Goal: Check status: Check status

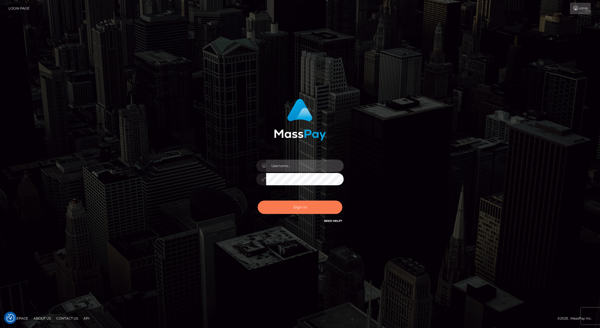
type input "Josue perales"
click at [310, 202] on button "Sign in" at bounding box center [300, 207] width 85 height 13
click at [303, 210] on button "Sign in" at bounding box center [300, 207] width 85 height 13
type input "Josue perales"
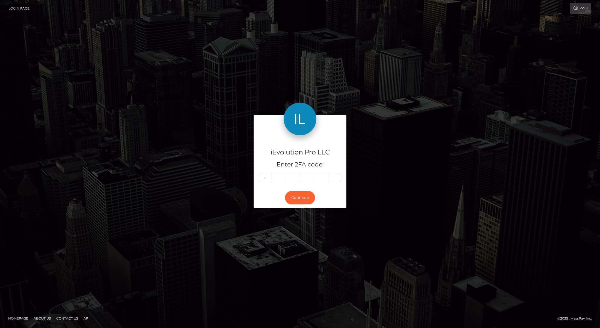
type input "2"
type input "6"
type input "1"
type input "7"
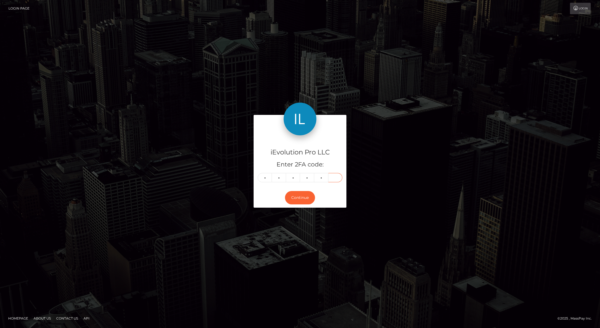
type input "5"
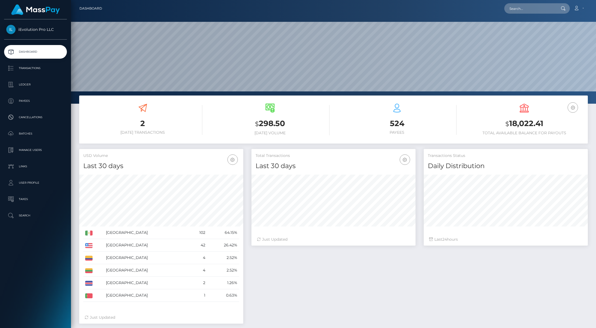
scroll to position [97, 164]
click at [15, 69] on p "Transactions" at bounding box center [35, 68] width 58 height 8
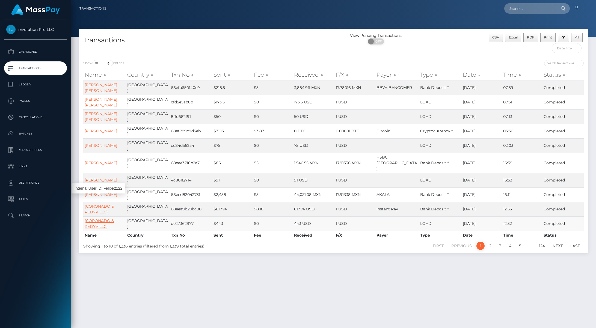
click at [94, 218] on link "(CORONADO & REDYV LLC)" at bounding box center [99, 223] width 29 height 11
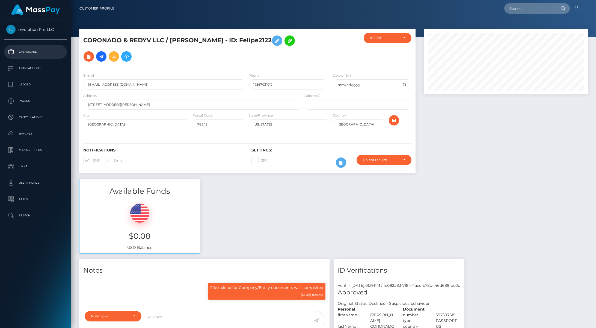
click at [36, 49] on p "Dashboard" at bounding box center [35, 52] width 58 height 8
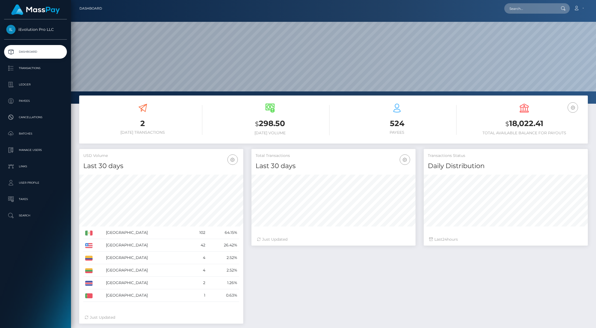
scroll to position [97, 164]
